Goal: Information Seeking & Learning: Learn about a topic

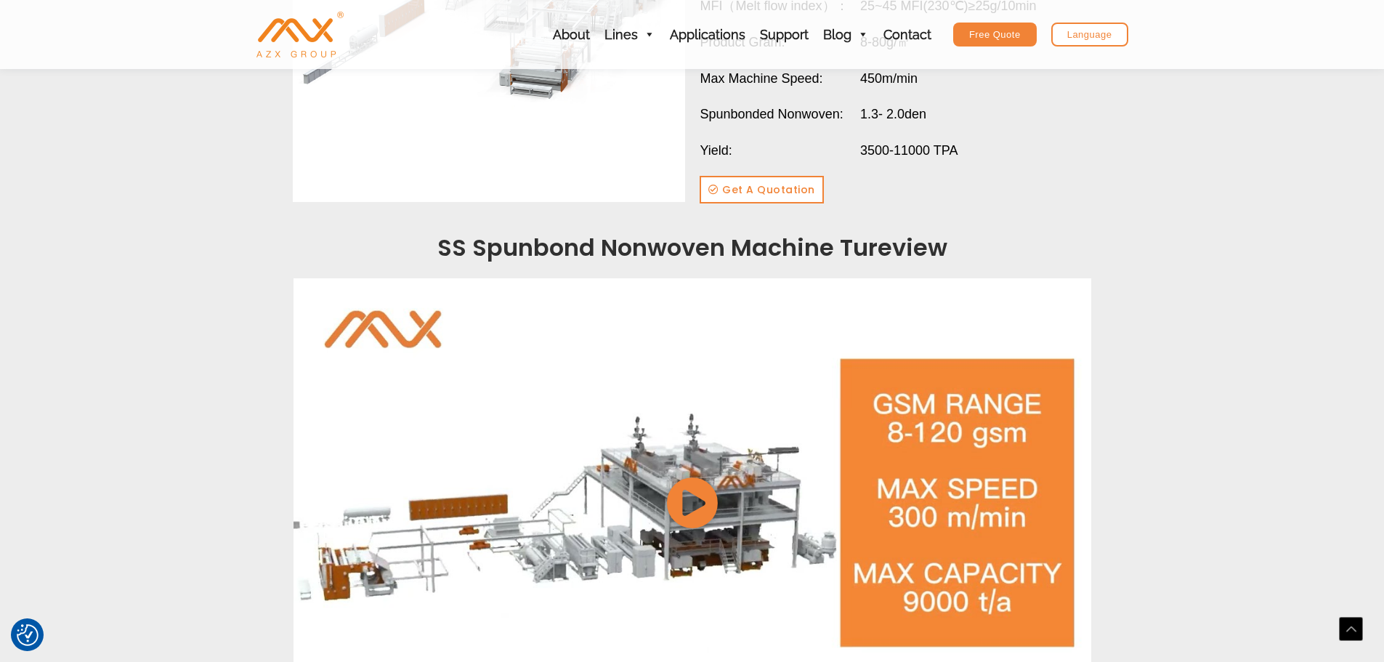
scroll to position [1744, 0]
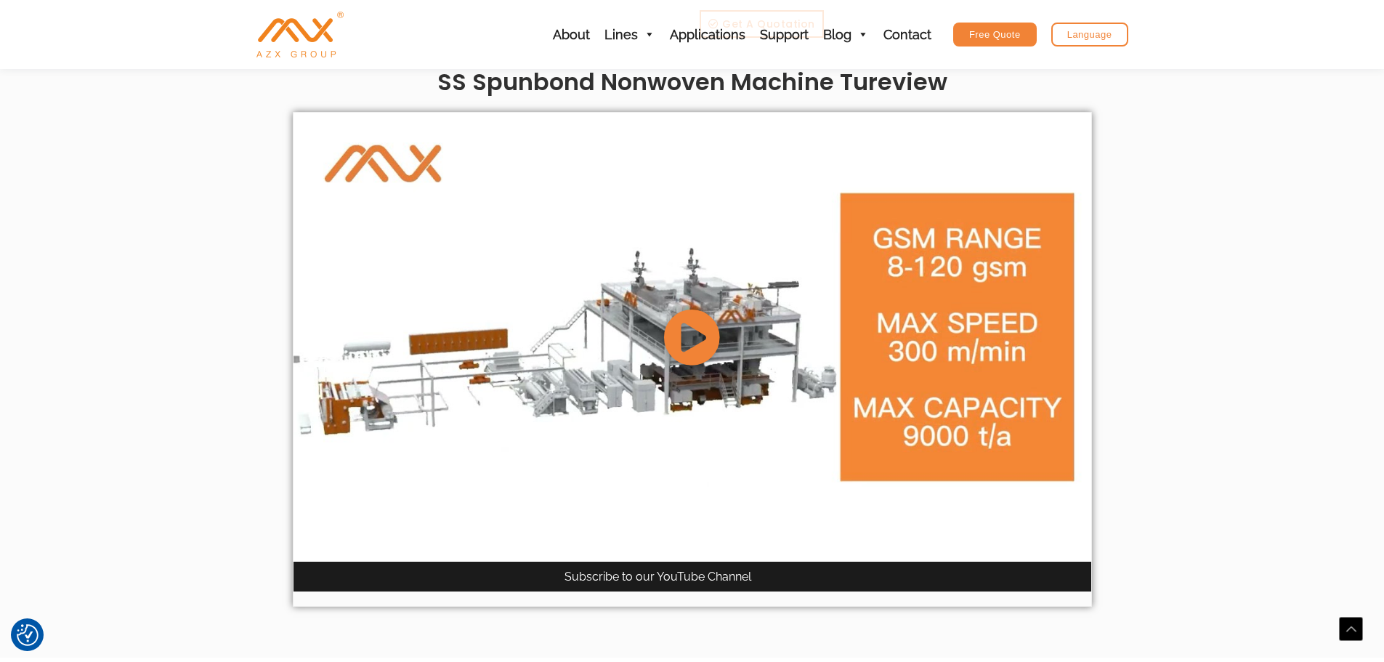
click at [690, 344] on icon at bounding box center [691, 336] width 57 height 57
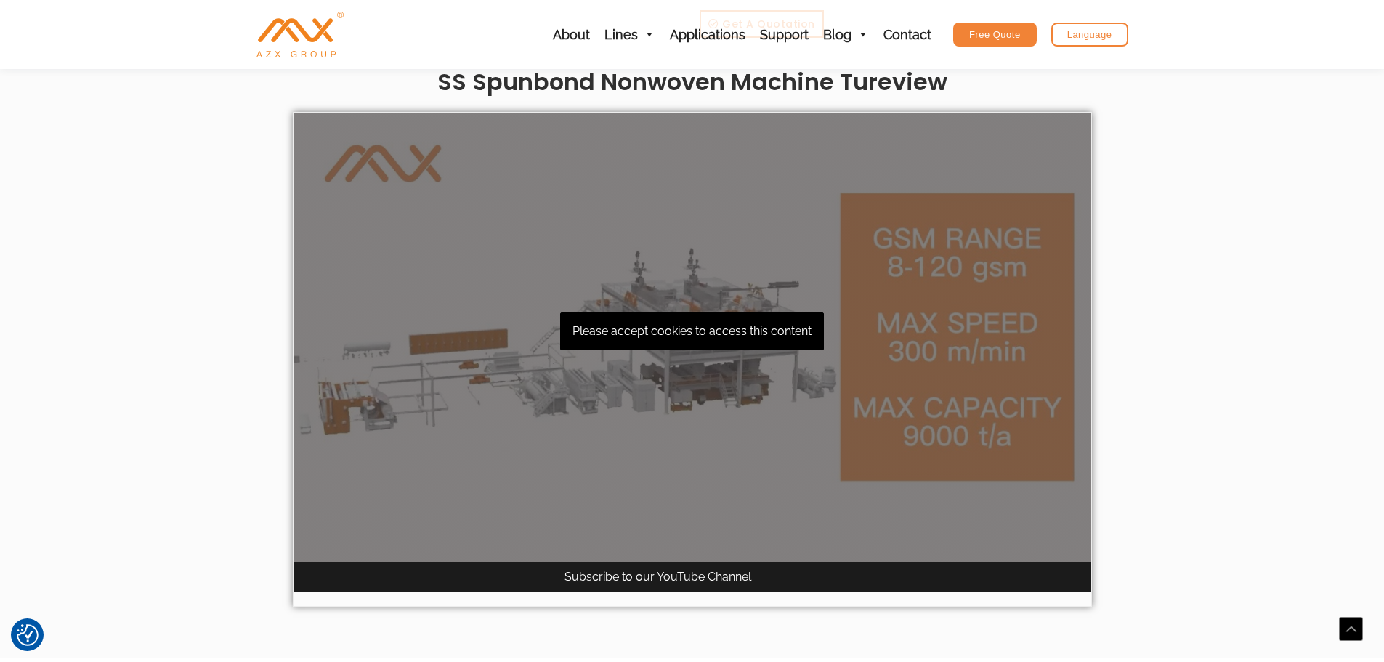
click at [690, 344] on div "Please accept cookies to access this content" at bounding box center [693, 337] width 798 height 449
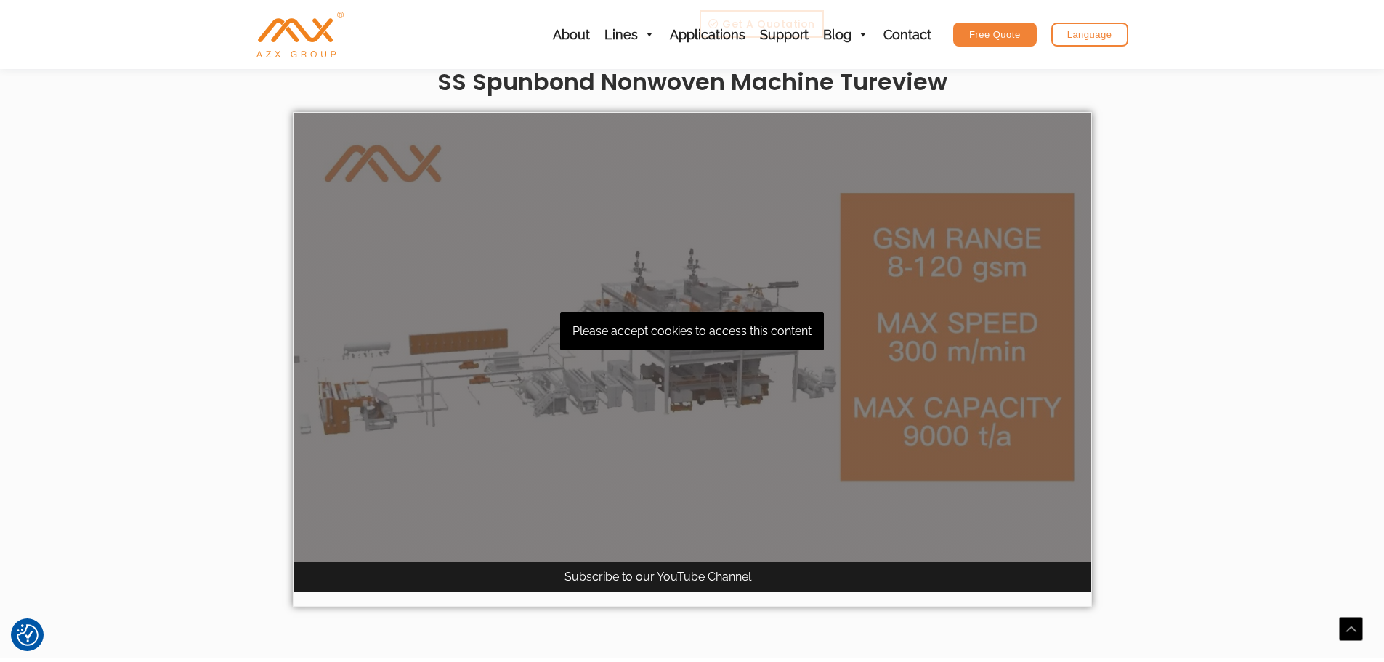
click at [1035, 338] on div "Please accept cookies to access this content" at bounding box center [693, 337] width 798 height 449
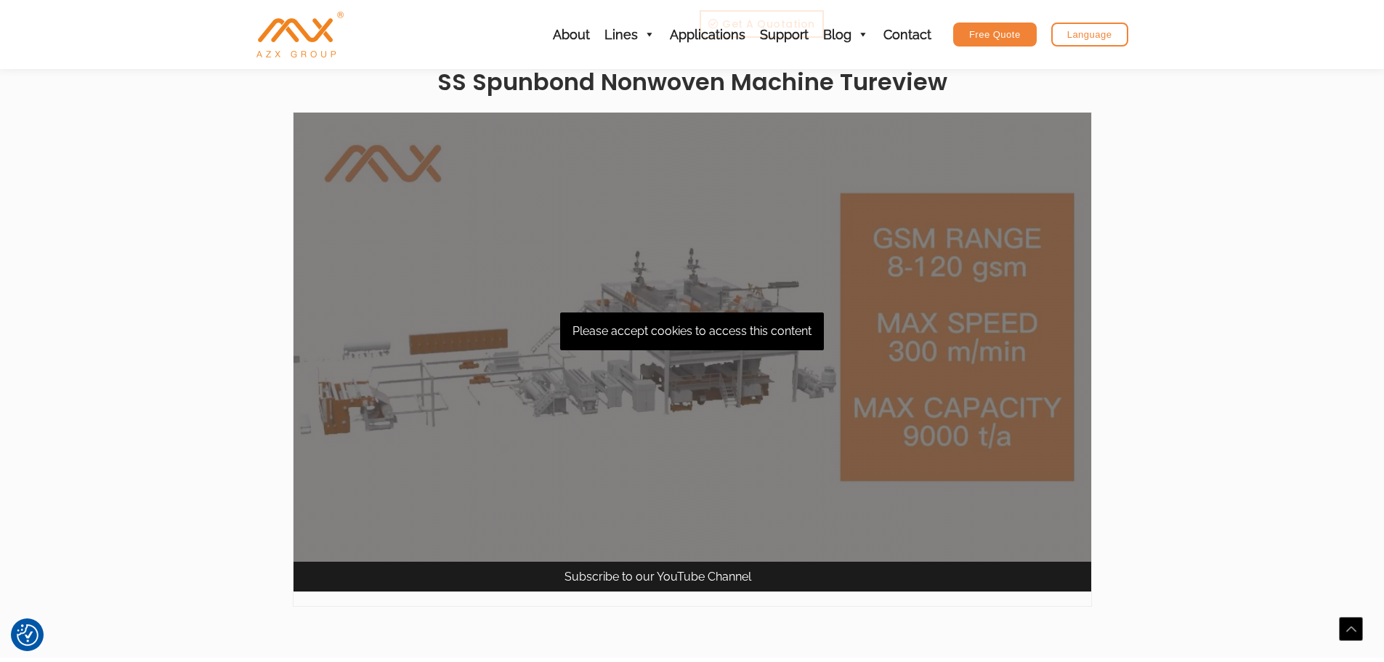
click at [1193, 341] on section "SS Spunbond Nonwoven Machine Parameter Facebook Youtube Linkedin Whatsapp Envel…" at bounding box center [692, 114] width 1384 height 1088
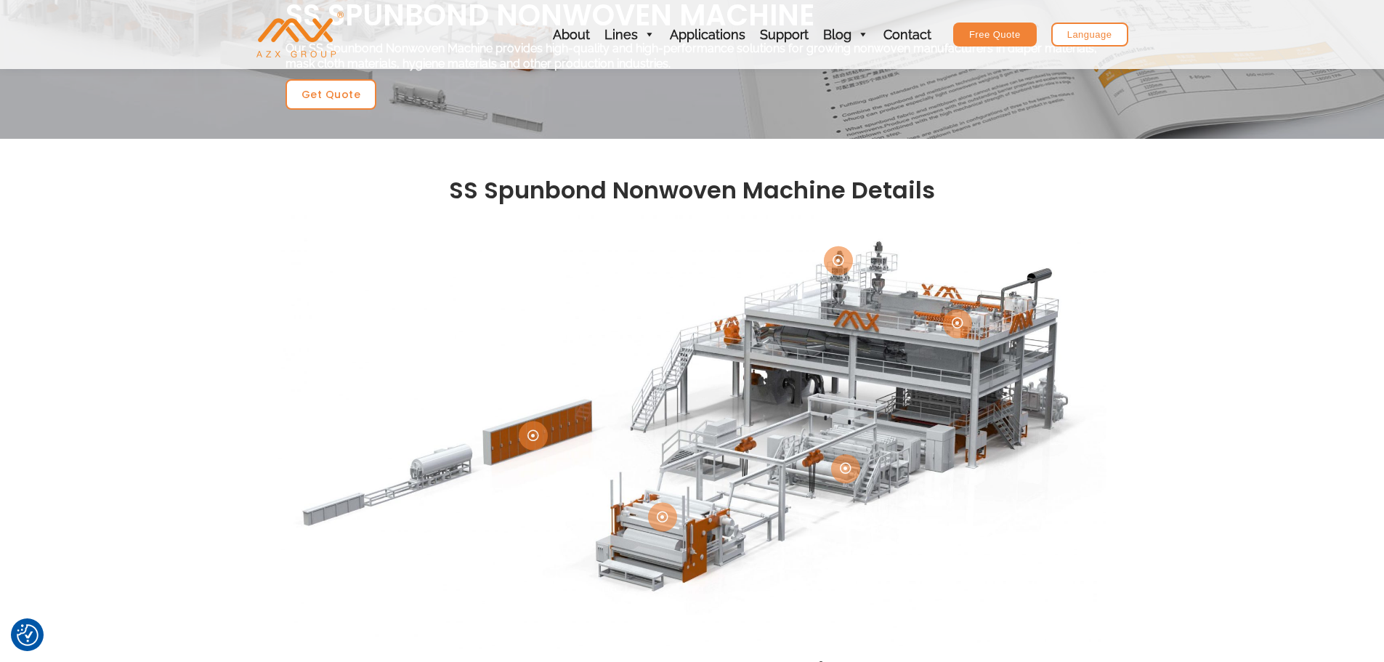
scroll to position [0, 0]
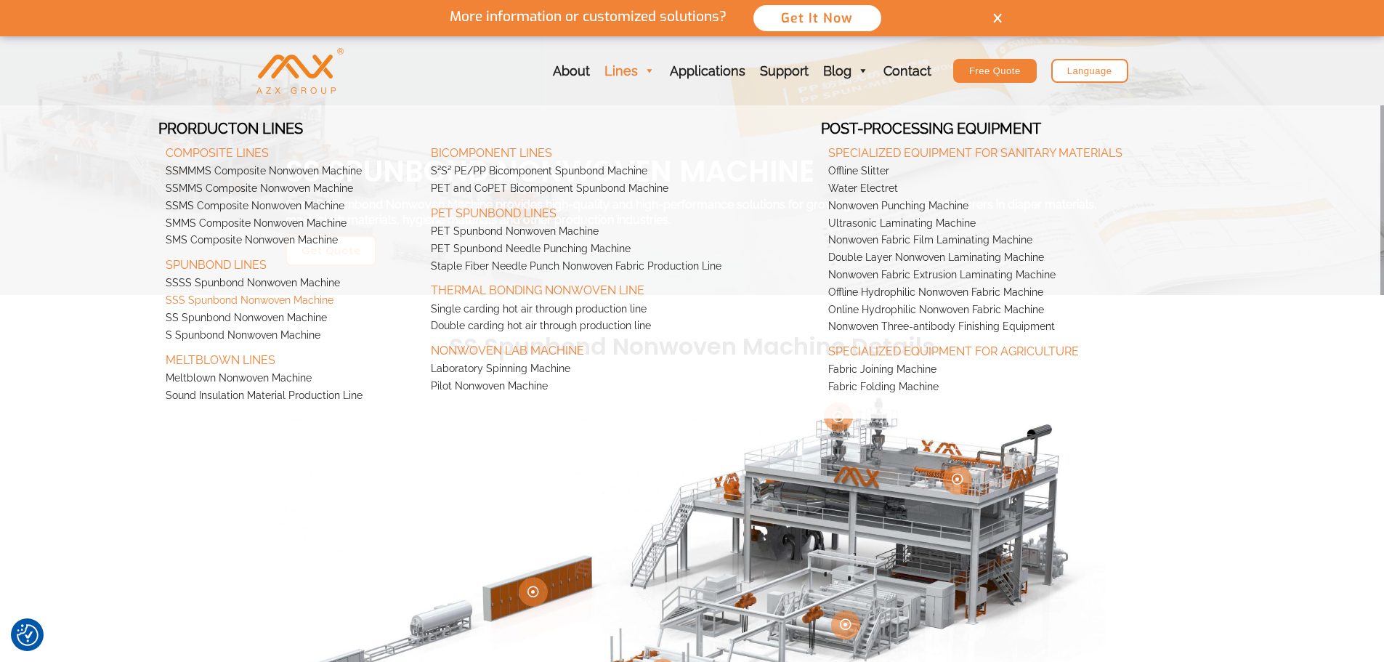
click at [246, 301] on link "SSS Spunbond Nonwoven Machine" at bounding box center [290, 300] width 265 height 17
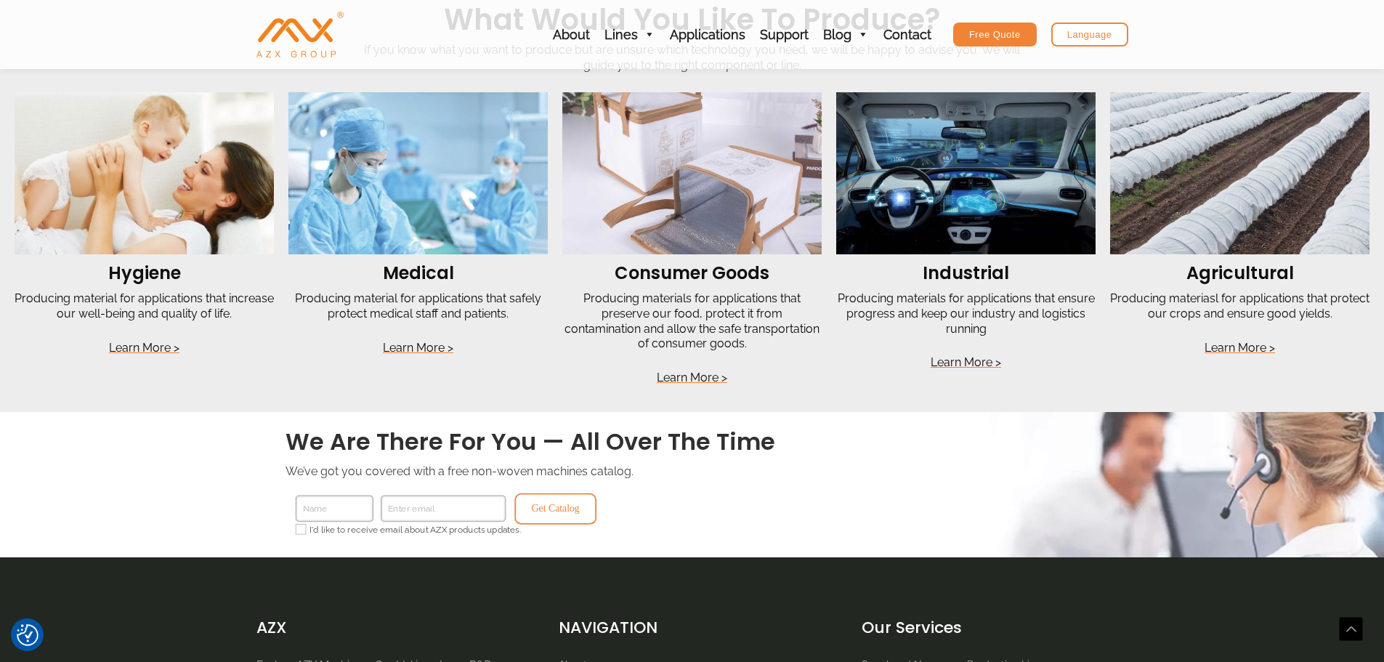
scroll to position [2834, 0]
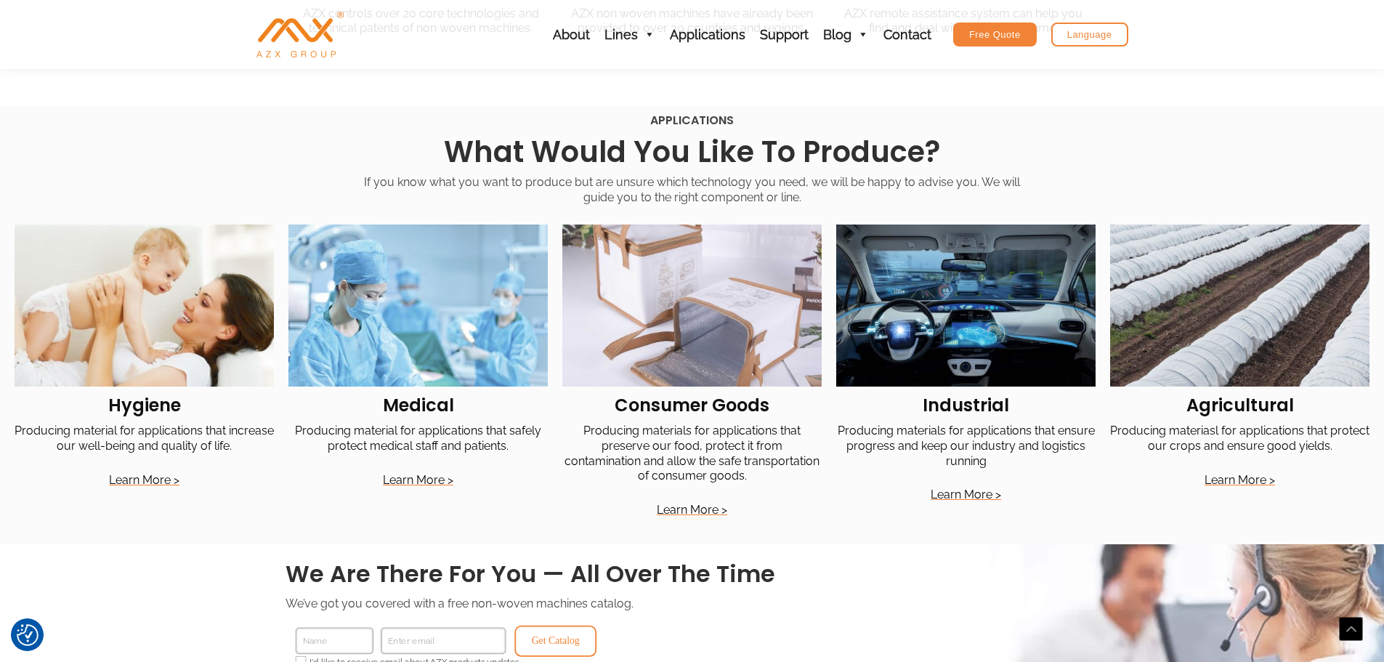
click at [411, 437] on p "Producing material for applications that safely protect medical staff and patie…" at bounding box center [417, 439] width 259 height 31
click at [412, 434] on link "Producing material for applications that safely protect medical staff and patie…" at bounding box center [418, 438] width 246 height 29
